Goal: Information Seeking & Learning: Learn about a topic

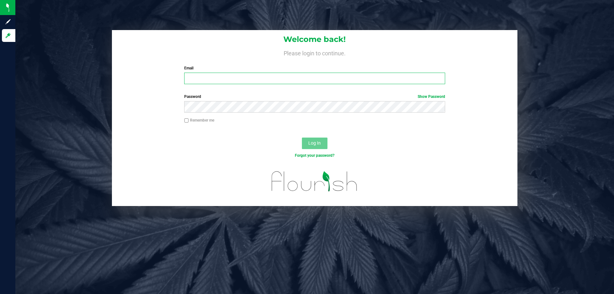
type input "[EMAIL_ADDRESS][DOMAIN_NAME]"
click at [318, 145] on span "Log In" at bounding box center [314, 142] width 12 height 5
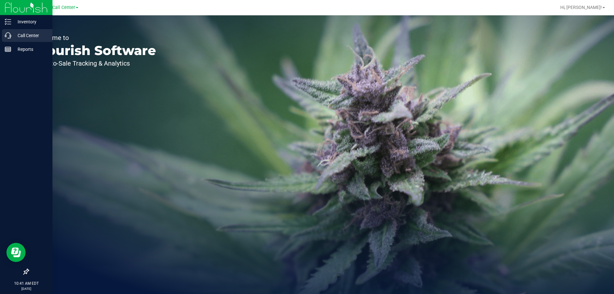
click at [16, 35] on p "Call Center" at bounding box center [30, 36] width 38 height 8
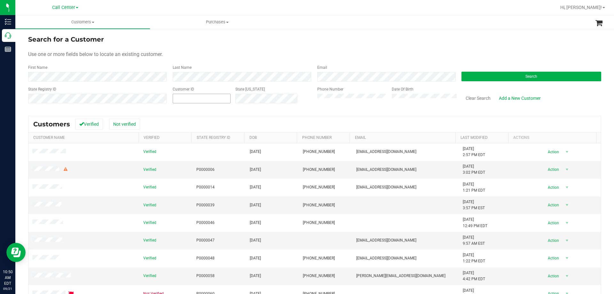
click at [217, 96] on span at bounding box center [202, 99] width 58 height 10
paste input "18604"
type input "18604"
click at [498, 73] on button "Search" at bounding box center [531, 77] width 140 height 10
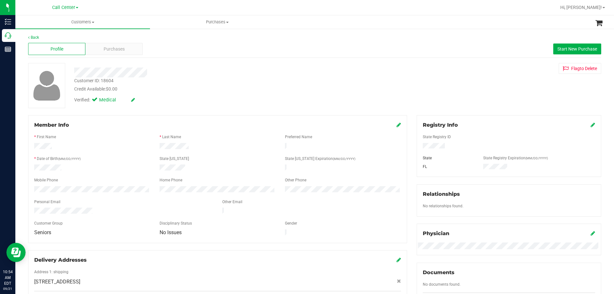
click at [191, 91] on div "Credit Available: $0.00" at bounding box center [215, 89] width 282 height 7
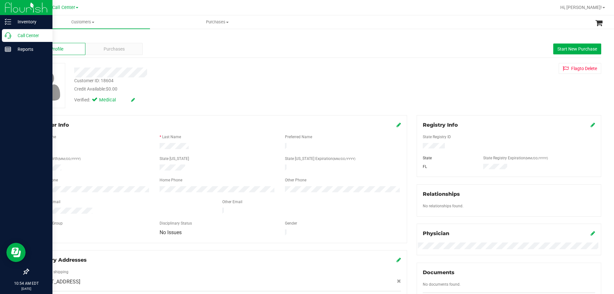
click at [27, 36] on p "Call Center" at bounding box center [30, 36] width 38 height 8
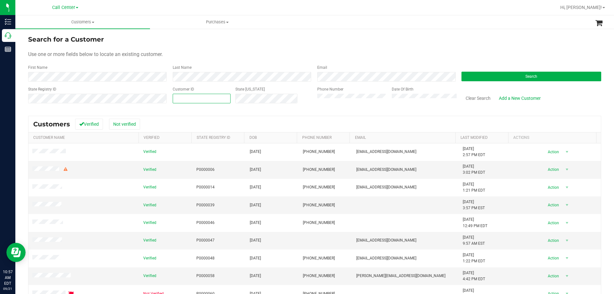
click at [184, 95] on span at bounding box center [202, 99] width 58 height 10
paste input "1460286"
type input "1460286"
click at [517, 74] on button "Search" at bounding box center [531, 77] width 140 height 10
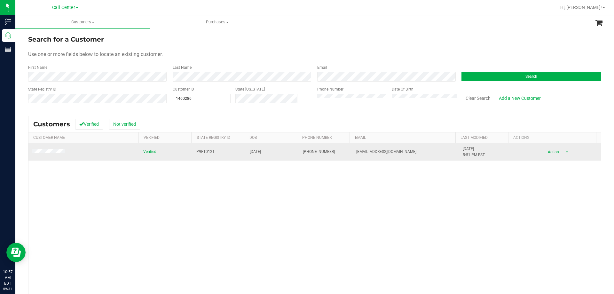
click at [55, 149] on span at bounding box center [49, 152] width 35 height 6
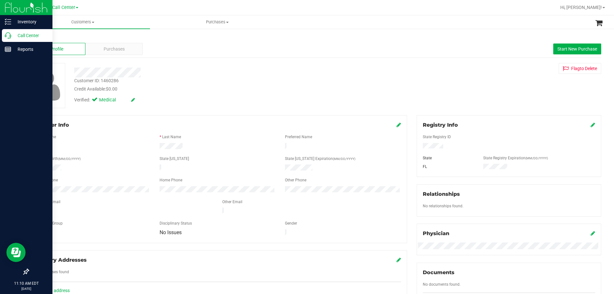
click at [31, 39] on div "Call Center" at bounding box center [27, 35] width 51 height 13
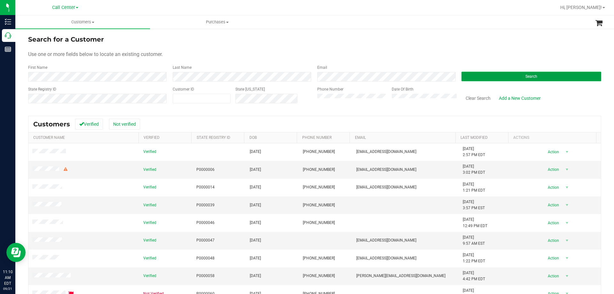
click at [474, 75] on button "Search" at bounding box center [531, 77] width 140 height 10
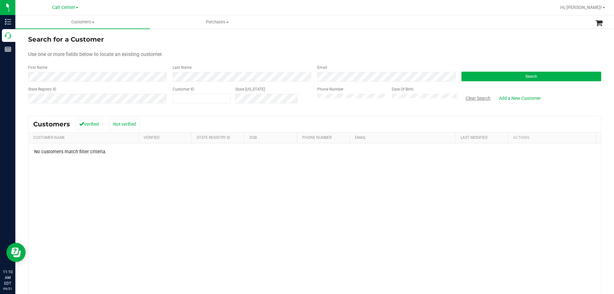
click at [462, 98] on button "Clear Search" at bounding box center [477, 98] width 33 height 11
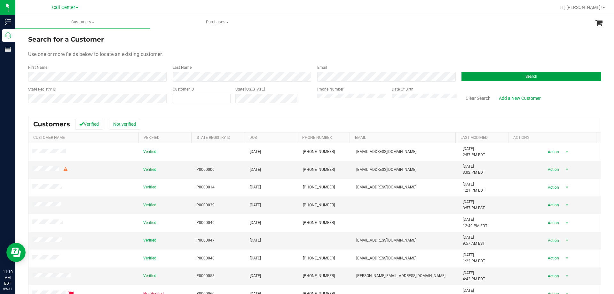
click at [462, 76] on button "Search" at bounding box center [531, 77] width 140 height 10
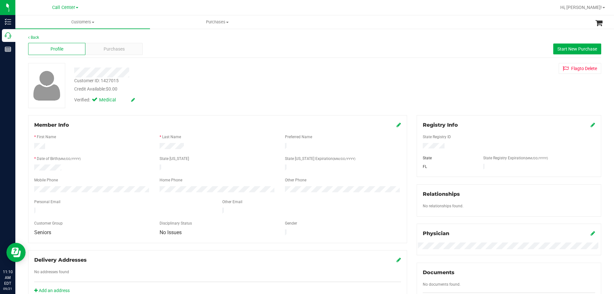
click at [94, 184] on div at bounding box center [217, 185] width 367 height 2
click at [214, 147] on div at bounding box center [217, 147] width 125 height 8
click at [261, 88] on div "Credit Available: $0.00" at bounding box center [215, 89] width 282 height 7
click at [396, 123] on icon at bounding box center [398, 124] width 4 height 5
click at [113, 194] on div at bounding box center [217, 193] width 376 height 6
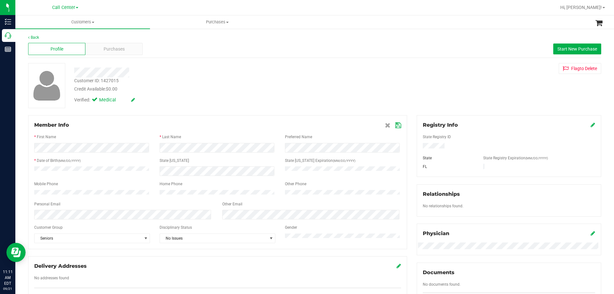
click at [219, 201] on form "Member Info * First Name * Last Name Preferred Name * Date of Birth (MM/DD/YYYY…" at bounding box center [217, 182] width 367 height 122
click at [396, 124] on icon at bounding box center [398, 125] width 6 height 5
click at [205, 85] on div "Customer ID: 1427015 Credit Available: $0.00" at bounding box center [214, 84] width 291 height 15
click at [87, 177] on div "Mobile Phone" at bounding box center [91, 180] width 125 height 7
click at [123, 44] on div "Purchases" at bounding box center [113, 49] width 57 height 12
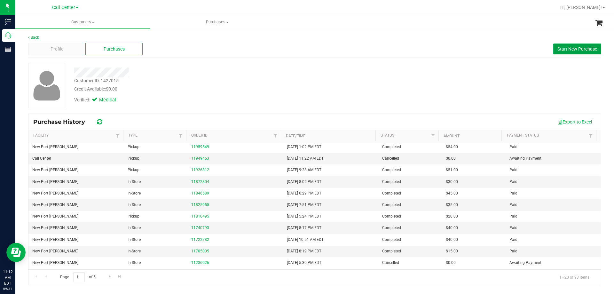
click at [577, 52] on button "Start New Purchase" at bounding box center [577, 48] width 48 height 11
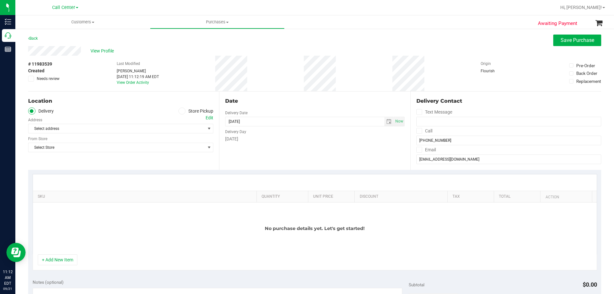
click at [180, 111] on icon at bounding box center [182, 111] width 4 height 0
click at [0, 0] on input "Store Pickup" at bounding box center [0, 0] width 0 height 0
click at [116, 129] on span "Select Store" at bounding box center [116, 128] width 176 height 9
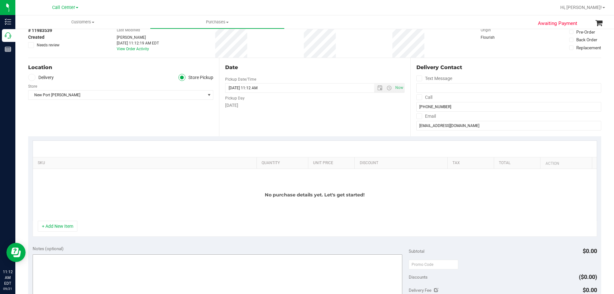
scroll to position [64, 0]
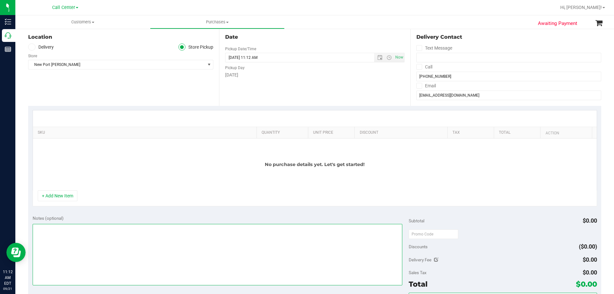
click at [113, 244] on textarea at bounding box center [218, 254] width 370 height 61
paste textarea "Order Submitted by Customer Care - CC TNE [DATE]"
type textarea "Order Submitted by Customer Care - CC TNE [DATE]"
click at [111, 65] on span "New Port [PERSON_NAME]" at bounding box center [116, 64] width 176 height 9
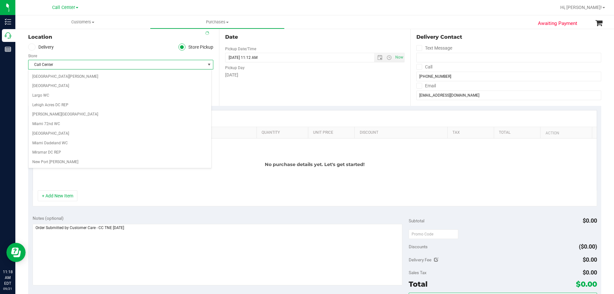
scroll to position [48, 0]
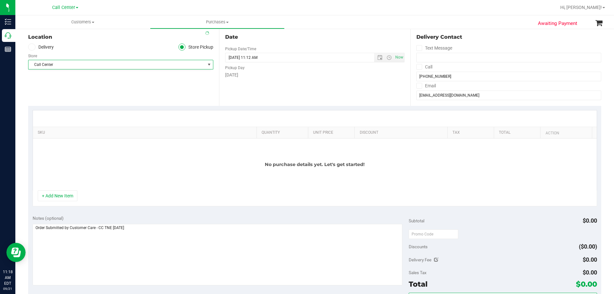
click at [102, 45] on ul "Delivery Store Pickup" at bounding box center [120, 46] width 185 height 7
drag, startPoint x: 158, startPoint y: 227, endPoint x: -33, endPoint y: 220, distance: 191.0
click at [0, 220] on html "Inventory Call Center Reports 11:18 AM EDT [DATE] 09/21 Call Center Hi, [PERSON…" at bounding box center [307, 147] width 614 height 294
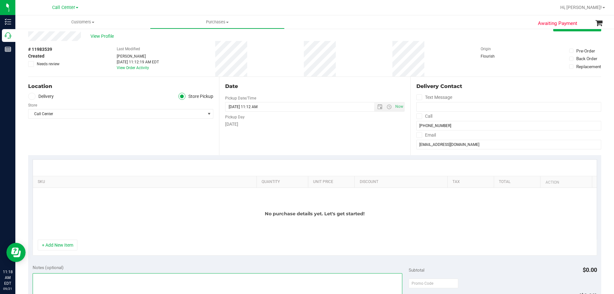
scroll to position [0, 0]
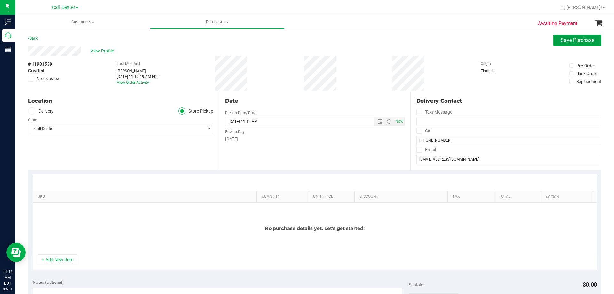
click at [559, 45] on button "Save Purchase" at bounding box center [577, 41] width 48 height 12
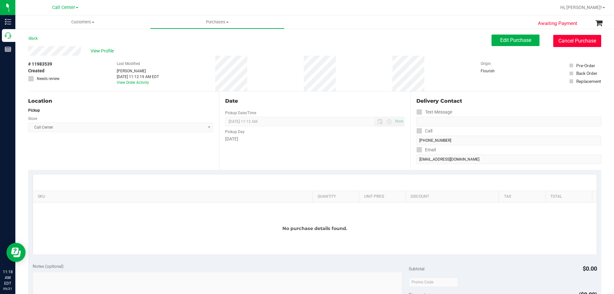
click at [573, 41] on button "Cancel Purchase" at bounding box center [577, 41] width 48 height 12
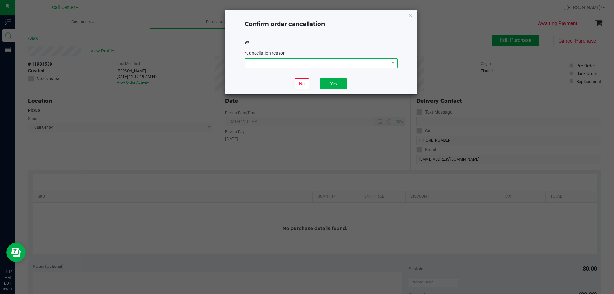
click at [360, 60] on span at bounding box center [317, 63] width 144 height 9
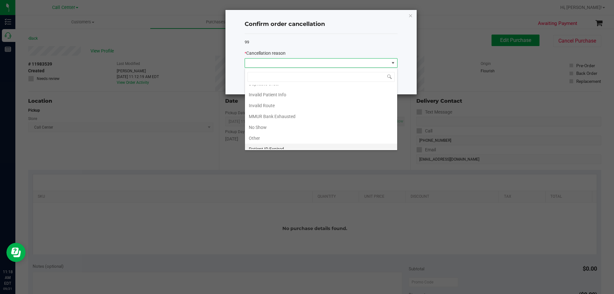
scroll to position [34, 0]
click at [267, 122] on li "Other" at bounding box center [321, 121] width 152 height 11
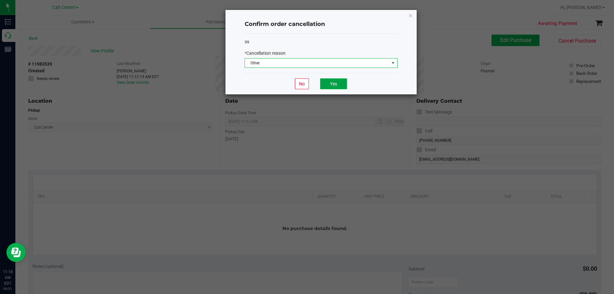
click at [335, 83] on button "Yes" at bounding box center [333, 83] width 27 height 11
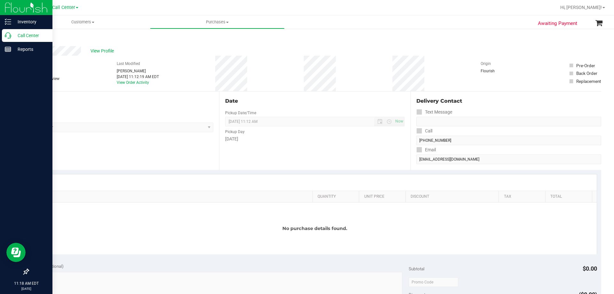
click at [27, 35] on p "Call Center" at bounding box center [30, 36] width 38 height 8
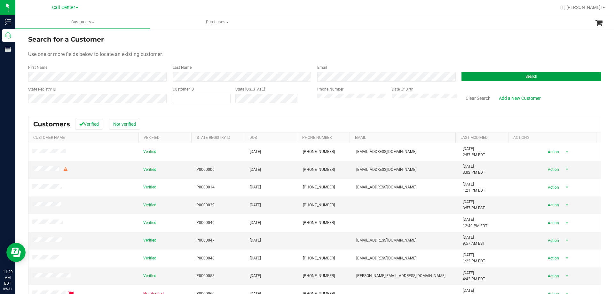
click at [465, 73] on button "Search" at bounding box center [531, 77] width 140 height 10
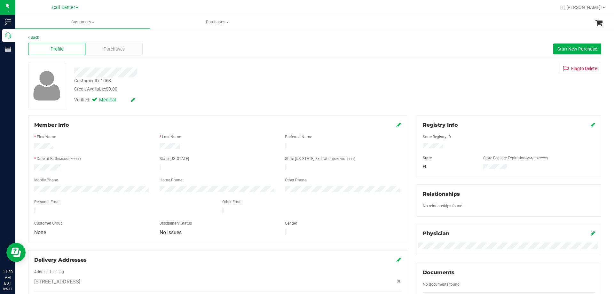
click at [109, 80] on div "Customer ID: 1068" at bounding box center [92, 80] width 37 height 7
copy div "1068"
click at [187, 85] on div "Customer ID: 1068 Credit Available: $0.00" at bounding box center [214, 84] width 291 height 15
click at [211, 87] on div "Credit Available: $0.00" at bounding box center [215, 89] width 282 height 7
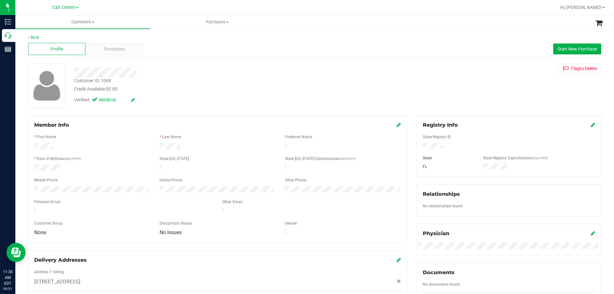
click at [188, 90] on div "Credit Available: $0.00" at bounding box center [215, 89] width 282 height 7
click at [115, 160] on div "* Date of Birth (MM/DD/YYYY)" at bounding box center [91, 159] width 125 height 7
click at [122, 53] on div "Purchases" at bounding box center [113, 49] width 57 height 12
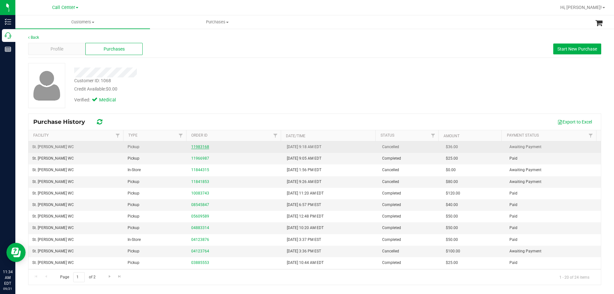
click at [204, 147] on link "11983168" at bounding box center [200, 147] width 18 height 4
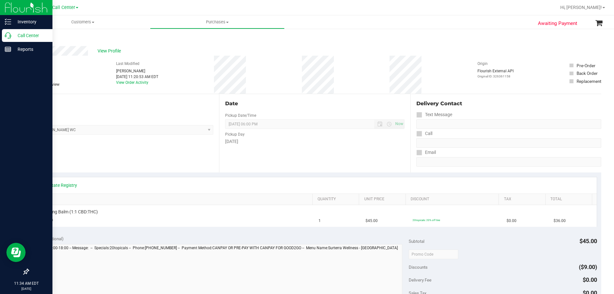
click at [36, 36] on p "Call Center" at bounding box center [30, 36] width 38 height 8
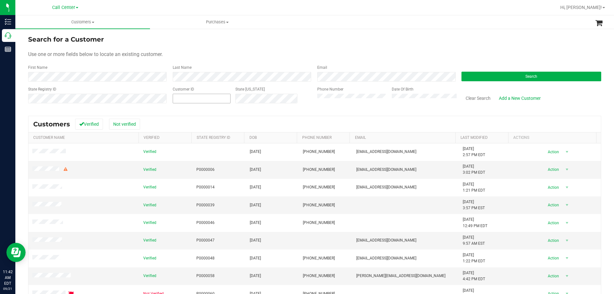
click at [231, 100] on span at bounding box center [202, 99] width 58 height 10
paste input "1610625"
type input "1610625"
click at [488, 77] on button "Search" at bounding box center [531, 77] width 140 height 10
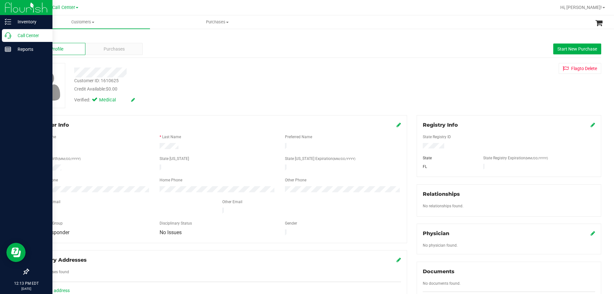
click at [25, 34] on p "Call Center" at bounding box center [30, 36] width 38 height 8
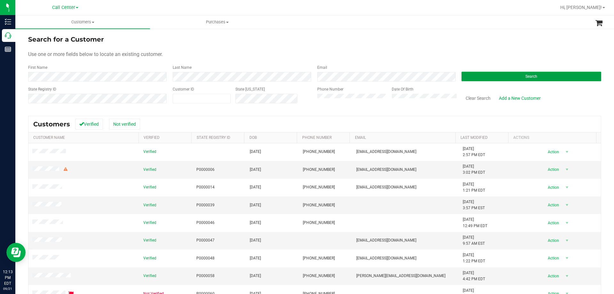
click at [475, 77] on button "Search" at bounding box center [531, 77] width 140 height 10
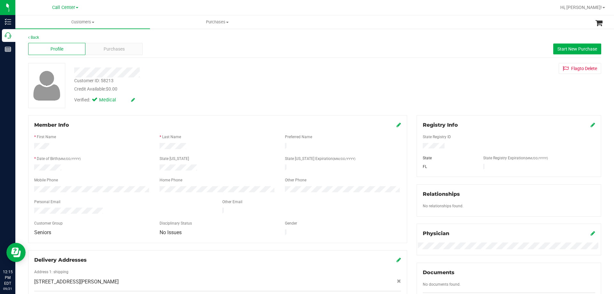
click at [108, 164] on div at bounding box center [91, 168] width 125 height 8
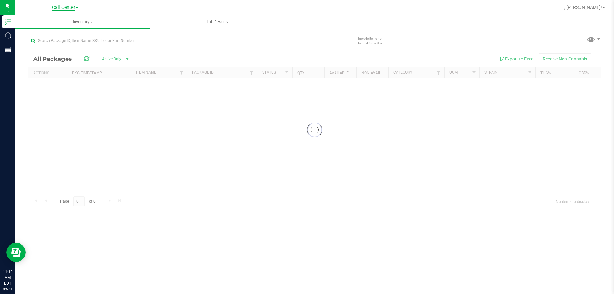
click at [68, 8] on div "Call Center Hi, [PERSON_NAME]! Inventory All packages All inventory Waste log L…" at bounding box center [314, 147] width 598 height 294
click at [68, 8] on span "Call Center" at bounding box center [63, 8] width 23 height 6
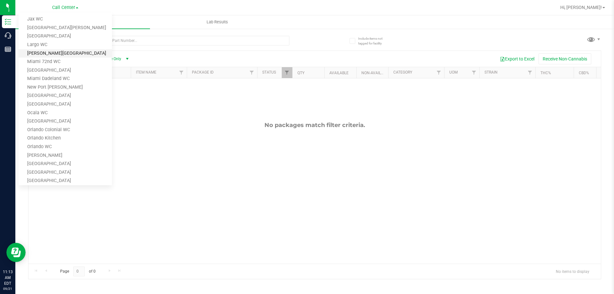
scroll to position [128, 0]
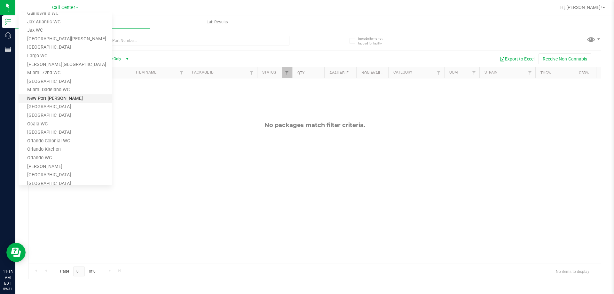
click at [62, 96] on link "New Port [PERSON_NAME]" at bounding box center [65, 98] width 93 height 9
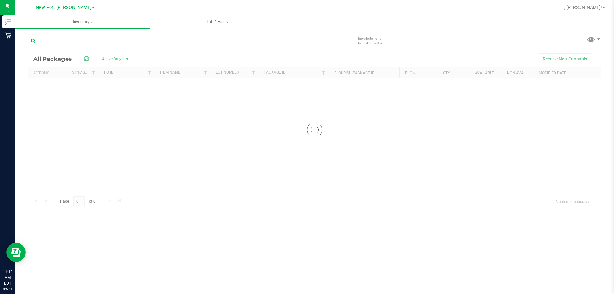
click at [96, 40] on input "text" at bounding box center [158, 41] width 261 height 10
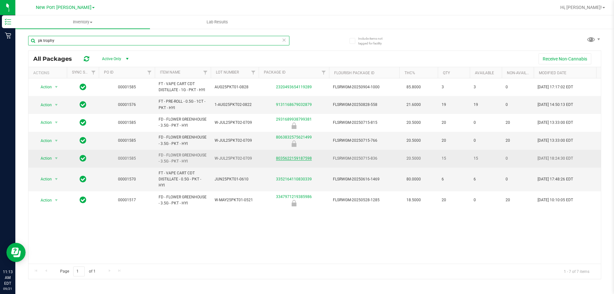
type input "pk trophy"
click at [305, 157] on link "8035622159187598" at bounding box center [294, 158] width 36 height 4
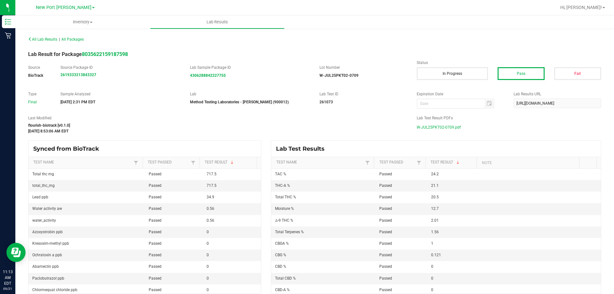
drag, startPoint x: 349, startPoint y: 107, endPoint x: 503, endPoint y: 126, distance: 154.9
click at [505, 126] on div "W-JUL25PKT02-0709.pdf" at bounding box center [509, 127] width 184 height 10
click at [453, 126] on span "W-JUL25PKT02-0709.pdf" at bounding box center [439, 127] width 44 height 10
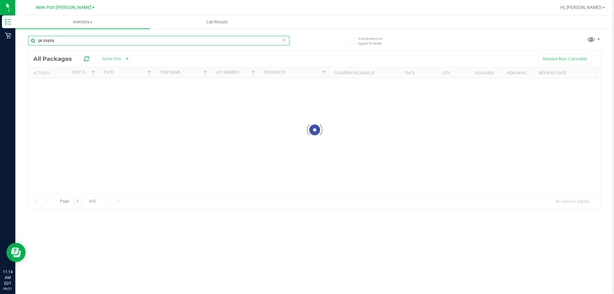
click at [75, 40] on input "pk trophy" at bounding box center [158, 41] width 261 height 10
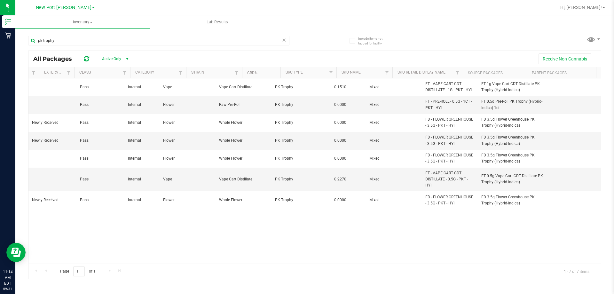
scroll to position [0, 1583]
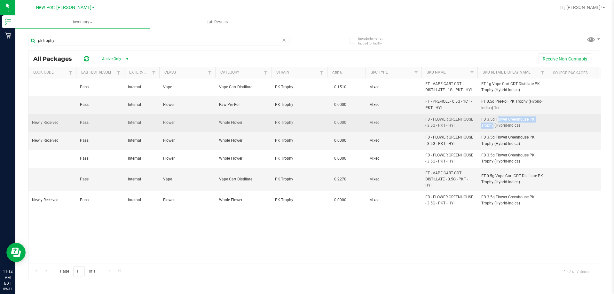
drag, startPoint x: 481, startPoint y: 119, endPoint x: 529, endPoint y: 118, distance: 48.0
click at [529, 118] on span "FD 3.5g Flower Greenhouse PK Trophy (Hybrid-Indica)" at bounding box center [512, 122] width 63 height 12
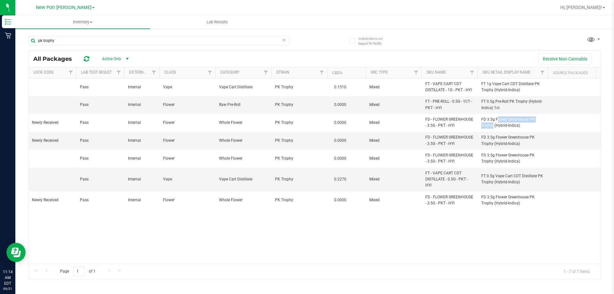
copy span "FD 3.5g Flower Greenhouse"
click at [86, 42] on input "pk trophy" at bounding box center [158, 41] width 261 height 10
paste input "FD 3.5g Flower Greenhouse"
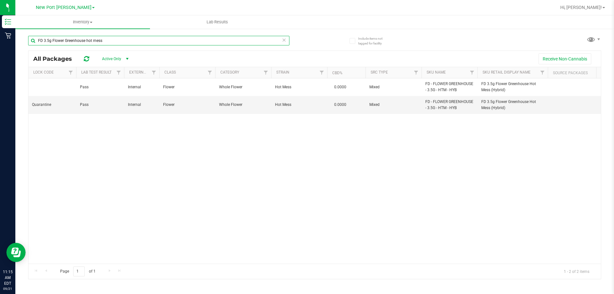
drag, startPoint x: 115, startPoint y: 40, endPoint x: -57, endPoint y: 40, distance: 171.7
click at [0, 40] on html "Inventory Retail 11:15 AM EDT 09/21/2025 09/21 New Port Richey WC Bonita Spring…" at bounding box center [307, 147] width 614 height 294
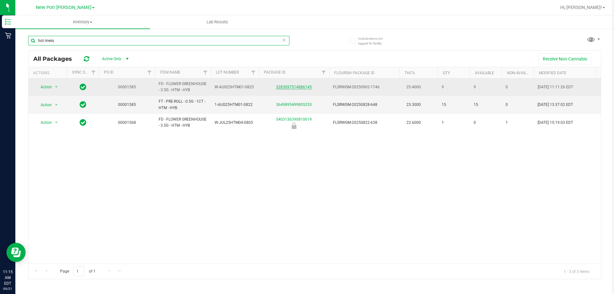
type input "hot mess"
click at [295, 89] on link "3283097514886145" at bounding box center [294, 87] width 36 height 4
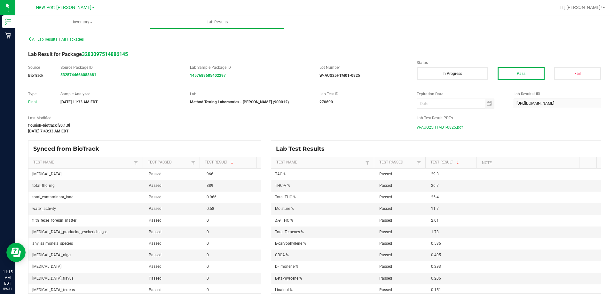
click at [439, 126] on span "W-AUG25HTM01-0825.pdf" at bounding box center [440, 127] width 46 height 10
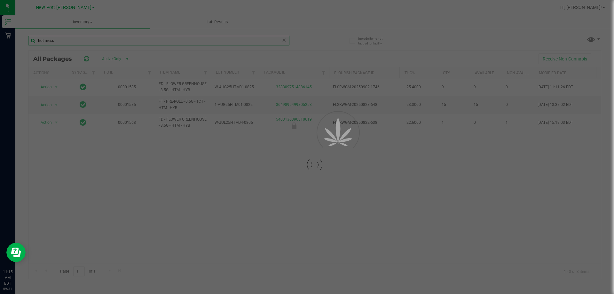
click at [97, 42] on input "hot mess" at bounding box center [158, 41] width 261 height 10
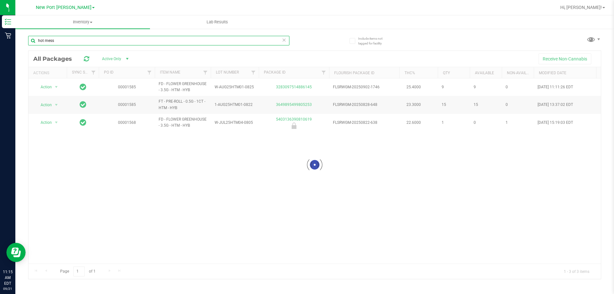
click at [97, 42] on input "hot mess" at bounding box center [158, 41] width 261 height 10
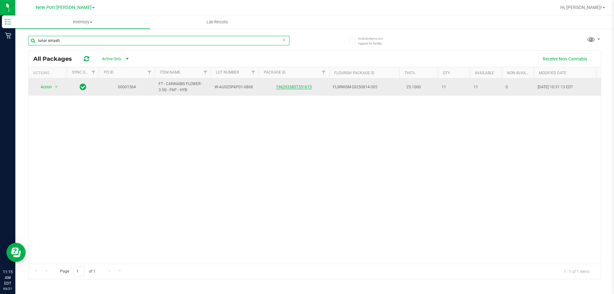
type input "lunar smash"
click at [294, 86] on link "1962933857351615" at bounding box center [294, 87] width 36 height 4
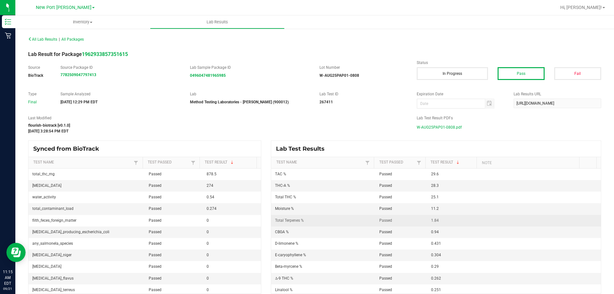
drag, startPoint x: 424, startPoint y: 222, endPoint x: 454, endPoint y: 222, distance: 29.4
click at [454, 222] on td "1.84" at bounding box center [453, 221] width 52 height 12
click at [451, 221] on td "1.84" at bounding box center [453, 221] width 52 height 12
drag, startPoint x: 425, startPoint y: 220, endPoint x: 442, endPoint y: 219, distance: 16.6
click at [442, 219] on td "1.84" at bounding box center [453, 221] width 52 height 12
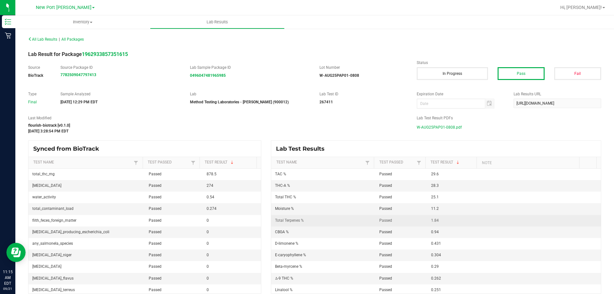
click at [442, 219] on td "1.84" at bounding box center [453, 221] width 52 height 12
drag, startPoint x: 256, startPoint y: 79, endPoint x: 278, endPoint y: 83, distance: 22.3
click at [278, 83] on div "Source BioTrack Source Package ID 7782509047797413 Lab Sample Package ID 049604…" at bounding box center [314, 75] width 582 height 20
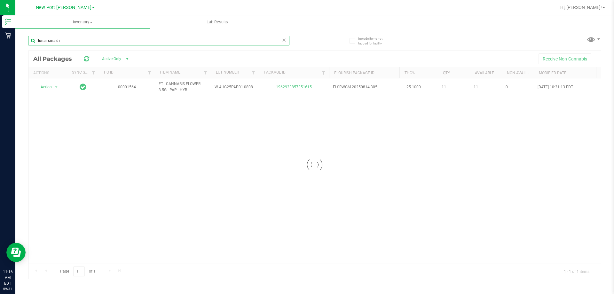
click at [90, 41] on input "lunar smash" at bounding box center [158, 41] width 261 height 10
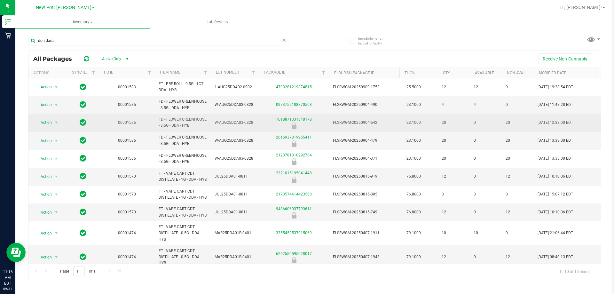
drag, startPoint x: 159, startPoint y: 120, endPoint x: 196, endPoint y: 124, distance: 37.7
click at [196, 124] on span "FD - FLOWER GREENHOUSE - 3.5G - DDA - HYB" at bounding box center [183, 122] width 48 height 12
copy span "FD - FLOWER GREENHOUSE - 3.5G - DDA - HYB"
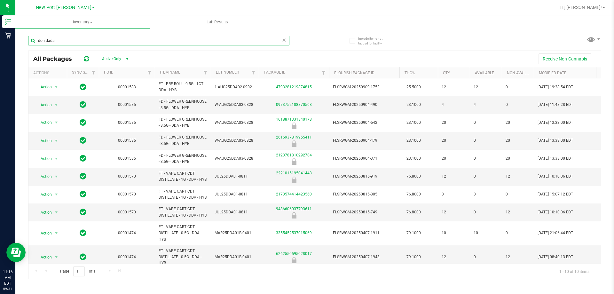
click at [159, 41] on input "don dada" at bounding box center [158, 41] width 261 height 10
paste input "FD - FLOWER GREENHOUSE - 3.5G - DDA - HYB"
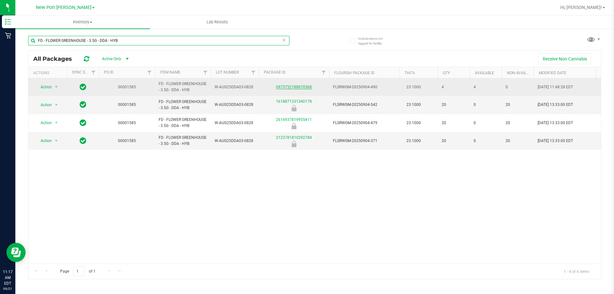
type input "FD - FLOWER GREENHOUSE - 3.5G - DDA - HYB"
click at [304, 86] on link "0973752188870568" at bounding box center [294, 87] width 36 height 4
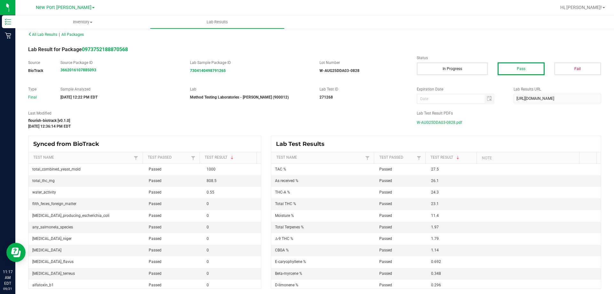
scroll to position [6, 0]
click at [266, 131] on div "All Lab Results | All Packages Lab Result for Package 0973752188870568 Source B…" at bounding box center [314, 157] width 573 height 259
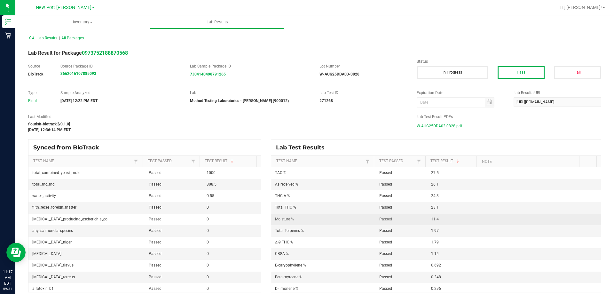
scroll to position [0, 0]
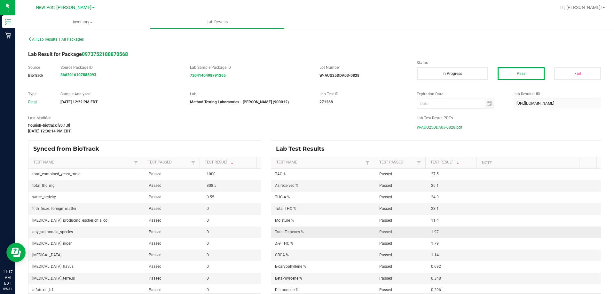
drag, startPoint x: 282, startPoint y: 232, endPoint x: 465, endPoint y: 237, distance: 183.9
click at [465, 237] on tr "Total Terpenes % Passed 1.97" at bounding box center [436, 232] width 330 height 12
click at [460, 231] on td "1.97" at bounding box center [453, 232] width 52 height 12
drag, startPoint x: 423, startPoint y: 231, endPoint x: 450, endPoint y: 232, distance: 27.5
click at [450, 232] on td "1.97" at bounding box center [453, 232] width 52 height 12
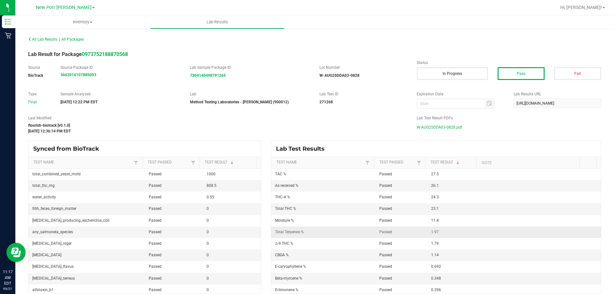
click at [450, 232] on td "1.97" at bounding box center [453, 232] width 52 height 12
drag, startPoint x: 285, startPoint y: 231, endPoint x: 481, endPoint y: 231, distance: 196.9
click at [481, 231] on tr "Total Terpenes % Passed 1.97" at bounding box center [436, 232] width 330 height 12
click at [480, 230] on td at bounding box center [531, 232] width 104 height 12
drag, startPoint x: 290, startPoint y: 231, endPoint x: 445, endPoint y: 233, distance: 155.1
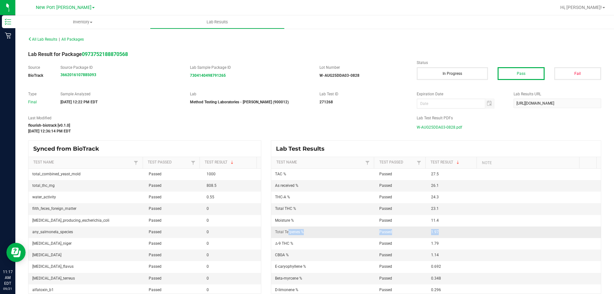
click at [445, 233] on tr "Total Terpenes % Passed 1.97" at bounding box center [436, 232] width 330 height 12
click at [450, 231] on td "1.97" at bounding box center [453, 232] width 52 height 12
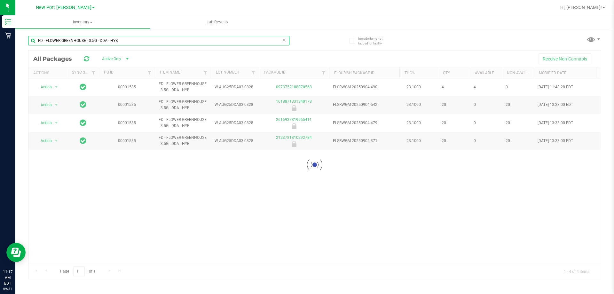
drag, startPoint x: 99, startPoint y: 39, endPoint x: 171, endPoint y: 38, distance: 72.6
click at [171, 38] on input "FD - FLOWER GREENHOUSE - 3.5G - DDA - HYB" at bounding box center [158, 41] width 261 height 10
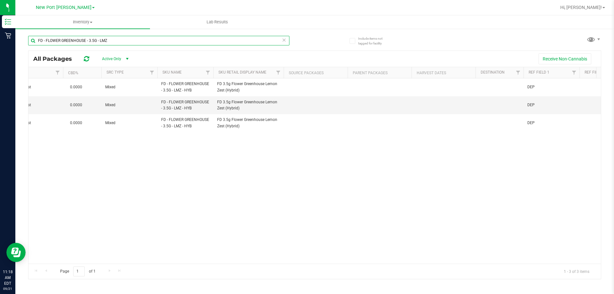
scroll to position [0, 1942]
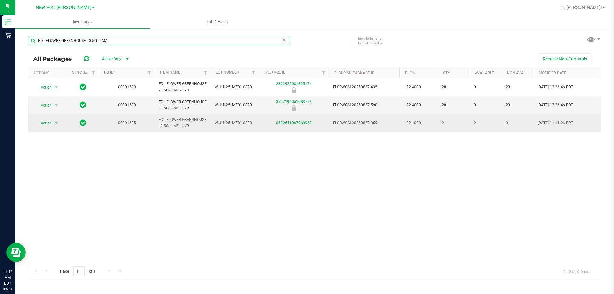
type input "FD - FLOWER GREENHOUSE - 3.5G - LMZ"
click at [299, 125] on div "0522641067968958" at bounding box center [294, 123] width 72 height 6
click at [300, 123] on link "0522641067968958" at bounding box center [294, 123] width 36 height 4
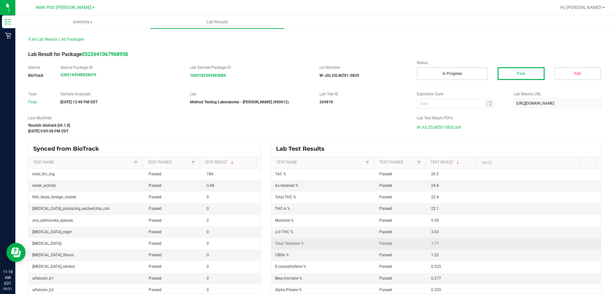
drag, startPoint x: 442, startPoint y: 242, endPoint x: 391, endPoint y: 243, distance: 51.8
click at [391, 243] on tr "Total Terpenes % Passed 1.77" at bounding box center [436, 244] width 330 height 12
click at [445, 241] on td "1.77" at bounding box center [453, 244] width 52 height 12
drag, startPoint x: 425, startPoint y: 242, endPoint x: 456, endPoint y: 242, distance: 31.0
click at [456, 242] on td "1.77" at bounding box center [453, 244] width 52 height 12
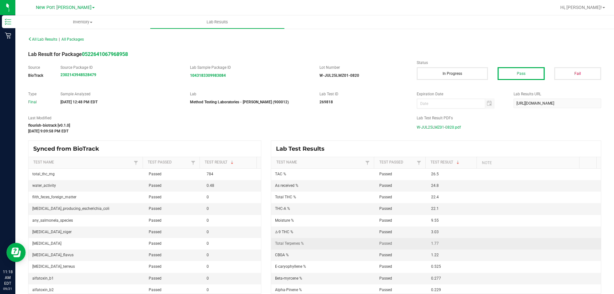
click at [456, 242] on td "1.77" at bounding box center [453, 244] width 52 height 12
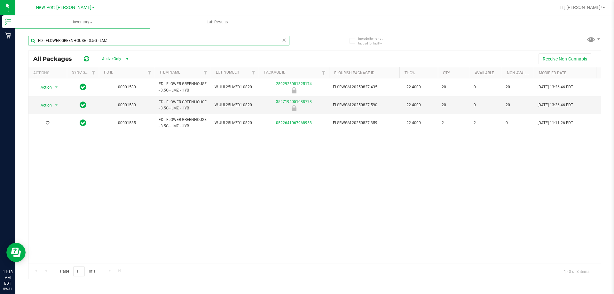
drag, startPoint x: 99, startPoint y: 40, endPoint x: 142, endPoint y: 42, distance: 42.6
click at [142, 41] on input "FD - FLOWER GREENHOUSE - 3.5G - LMZ" at bounding box center [158, 41] width 261 height 10
type input "FD - FLOWER GREENHOUSE - 3.5G - dda"
